Goal: Task Accomplishment & Management: Manage account settings

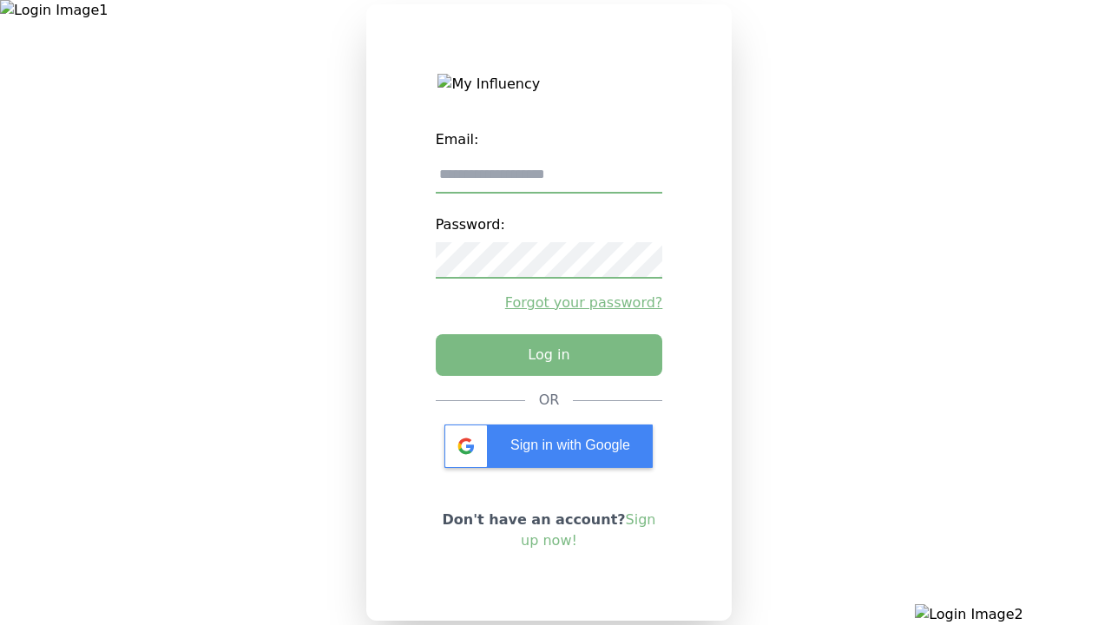
click at [549, 181] on input "email" at bounding box center [550, 175] width 228 height 36
type input "**********"
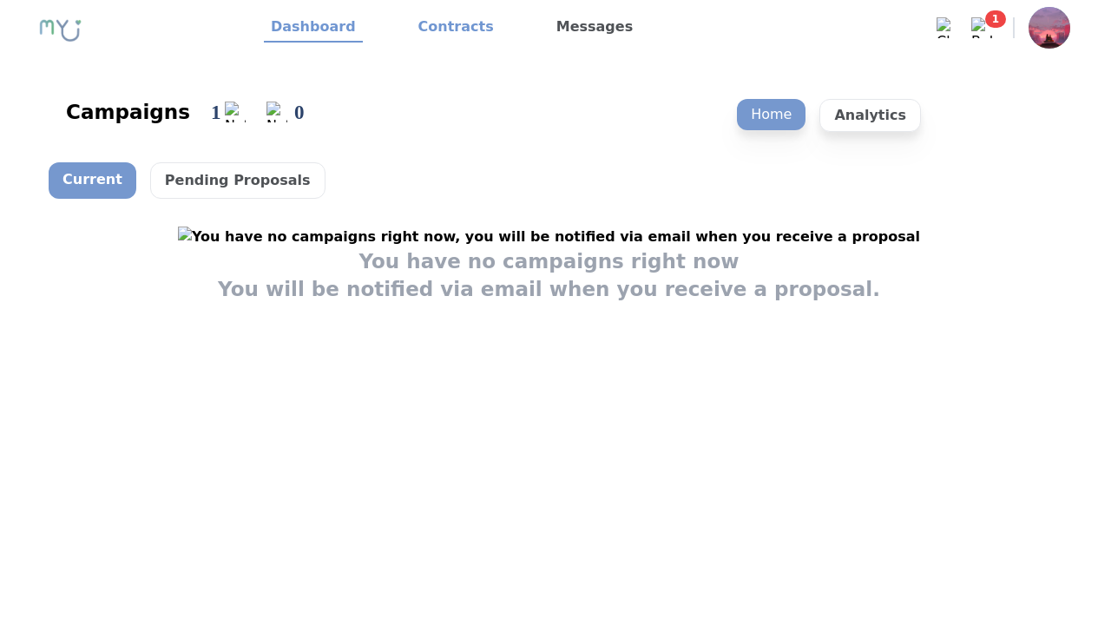
click at [445, 28] on link "Contracts" at bounding box center [456, 28] width 89 height 30
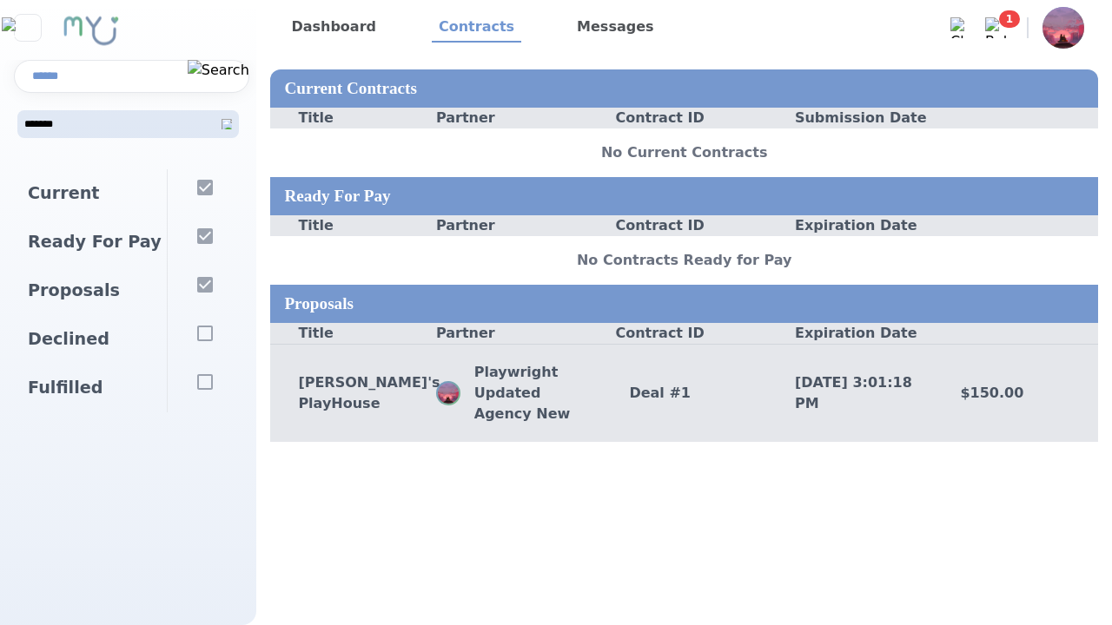
click at [683, 393] on div "Deal # 1" at bounding box center [684, 393] width 166 height 21
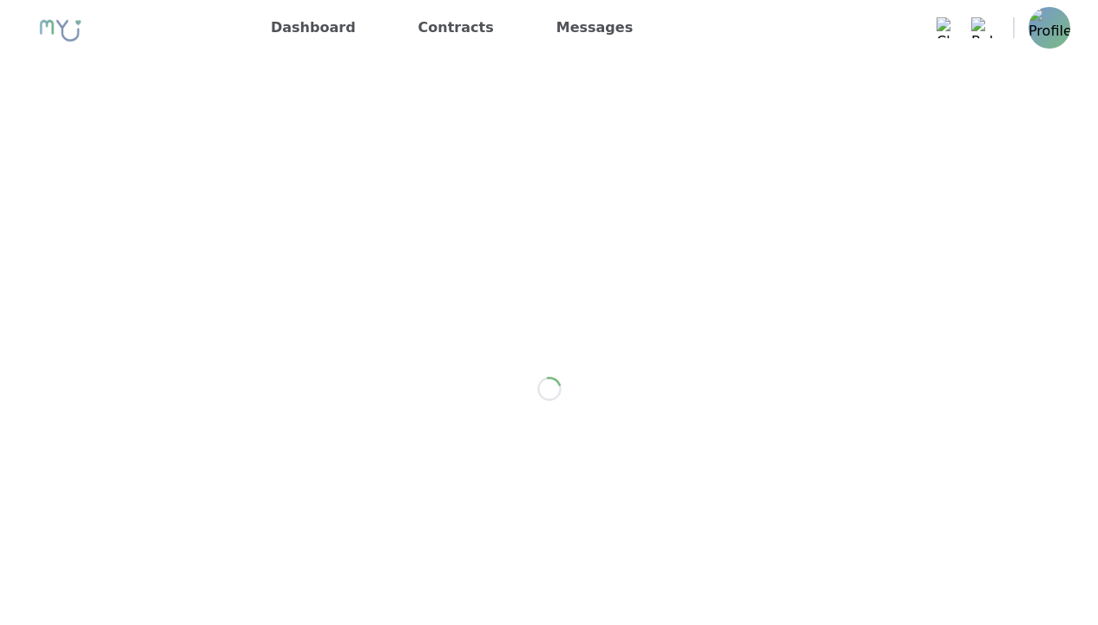
scroll to position [2461, 0]
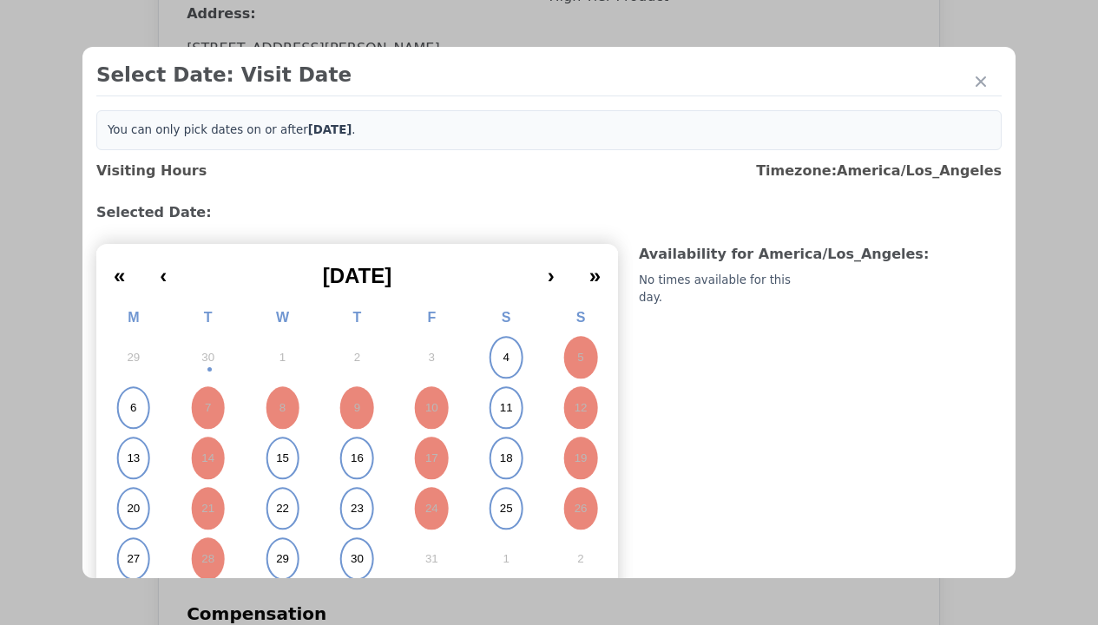
click at [503, 358] on abbr "4" at bounding box center [506, 358] width 6 height 16
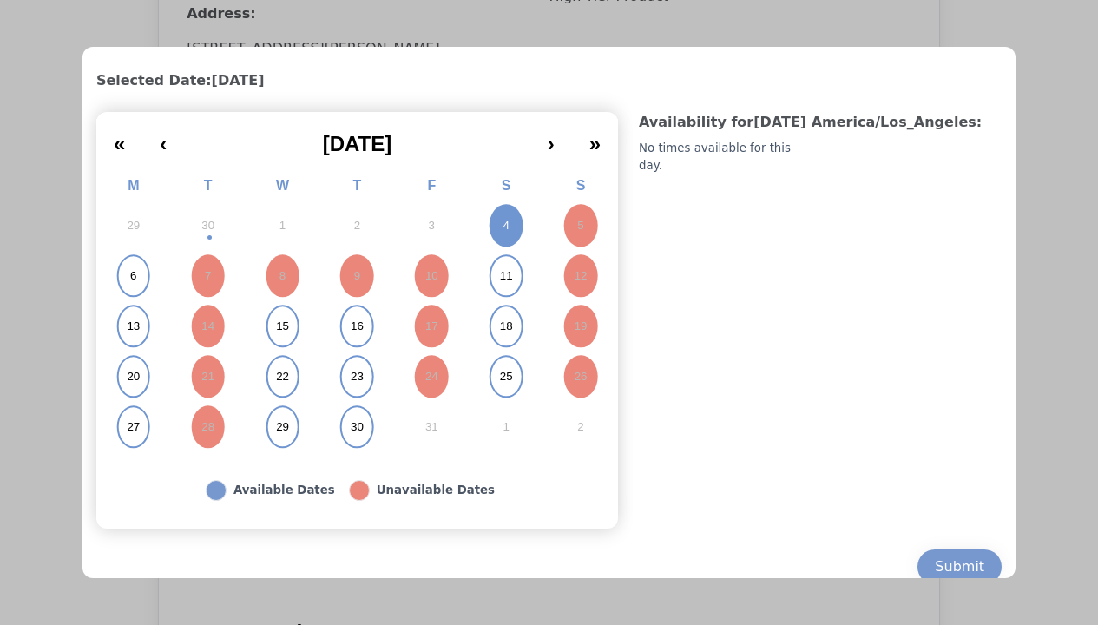
scroll to position [152, 0]
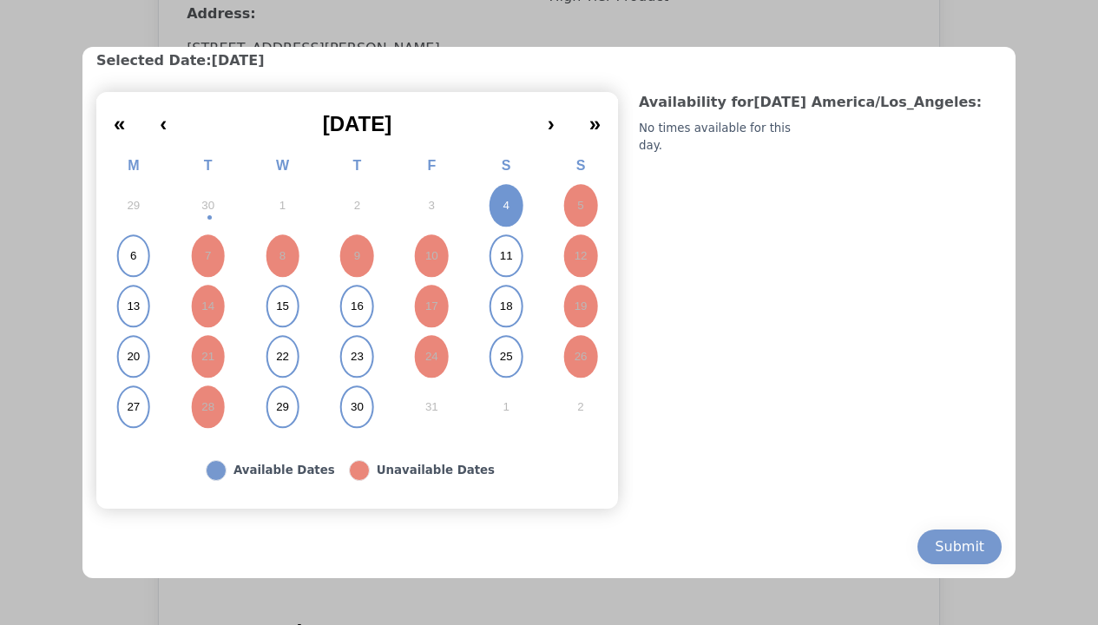
click at [496, 254] on button "11" at bounding box center [506, 256] width 75 height 50
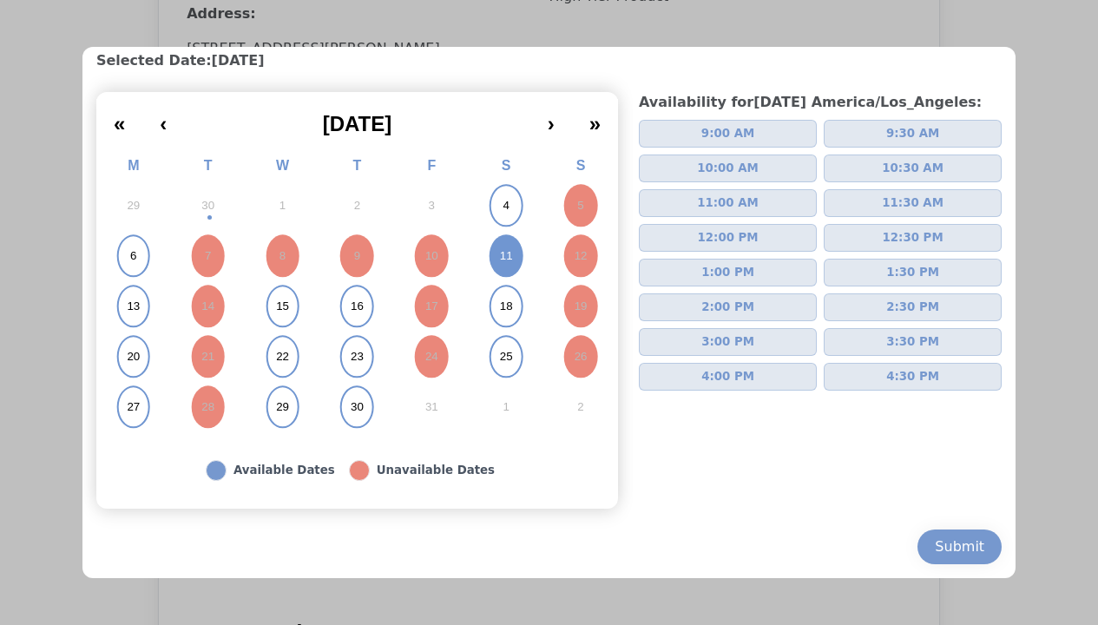
scroll to position [65, 0]
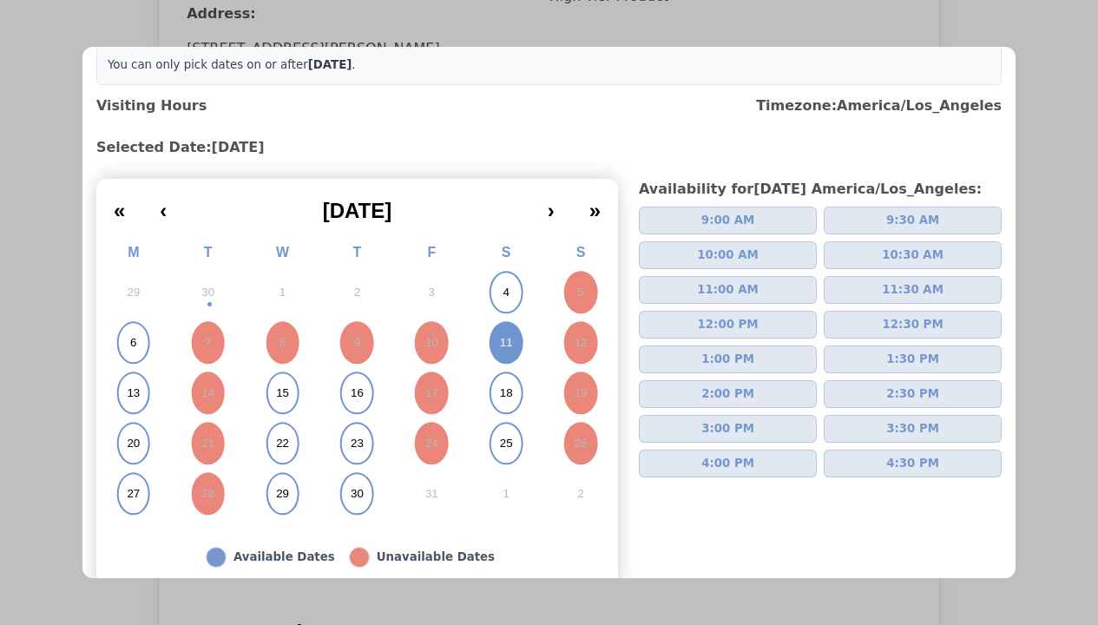
click at [512, 288] on button "4" at bounding box center [506, 292] width 75 height 50
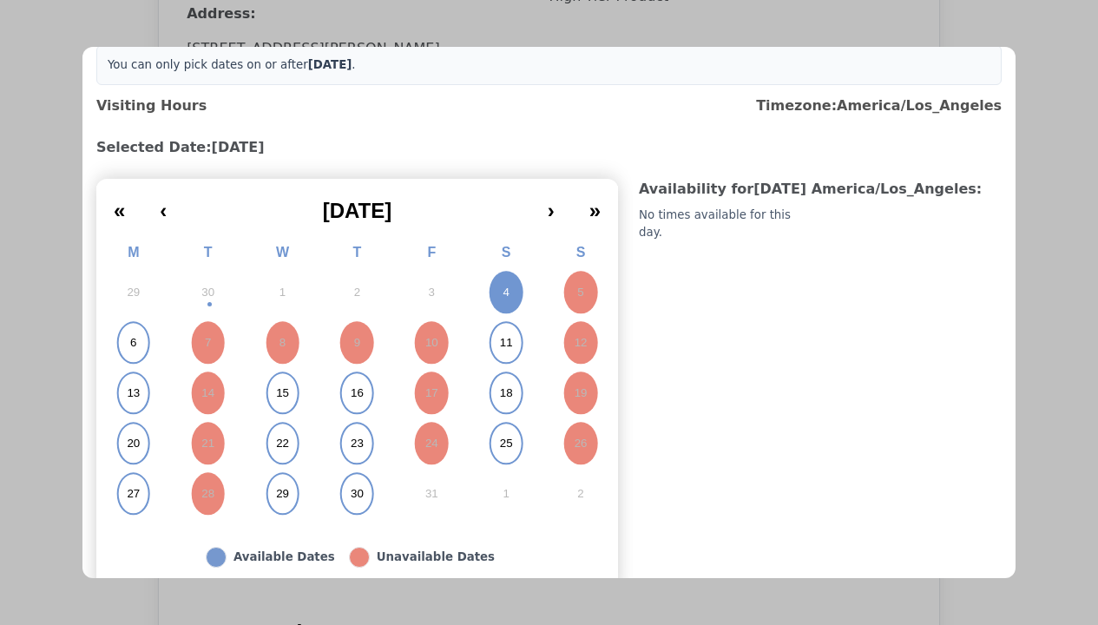
click at [498, 327] on button "11" at bounding box center [506, 343] width 75 height 50
